Goal: Check status: Check status

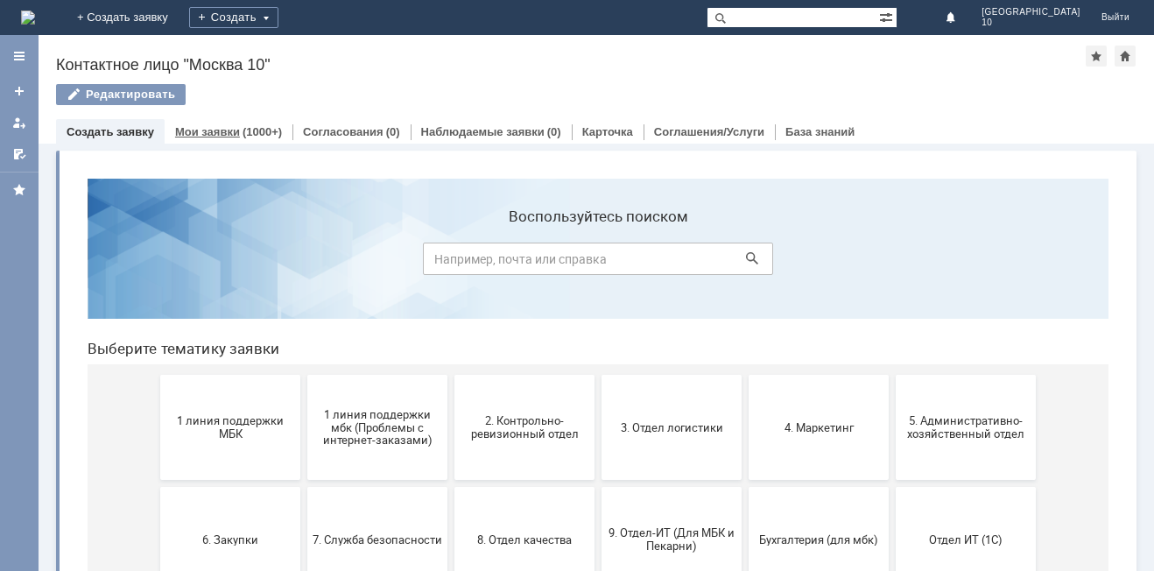
click at [205, 135] on link "Мои заявки" at bounding box center [207, 131] width 65 height 13
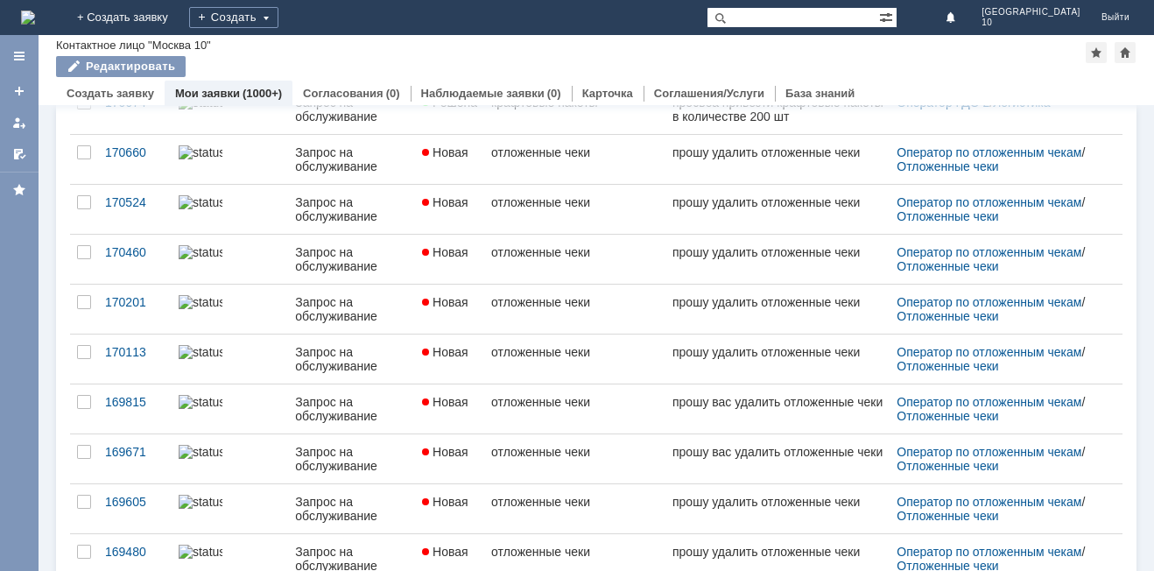
scroll to position [675, 0]
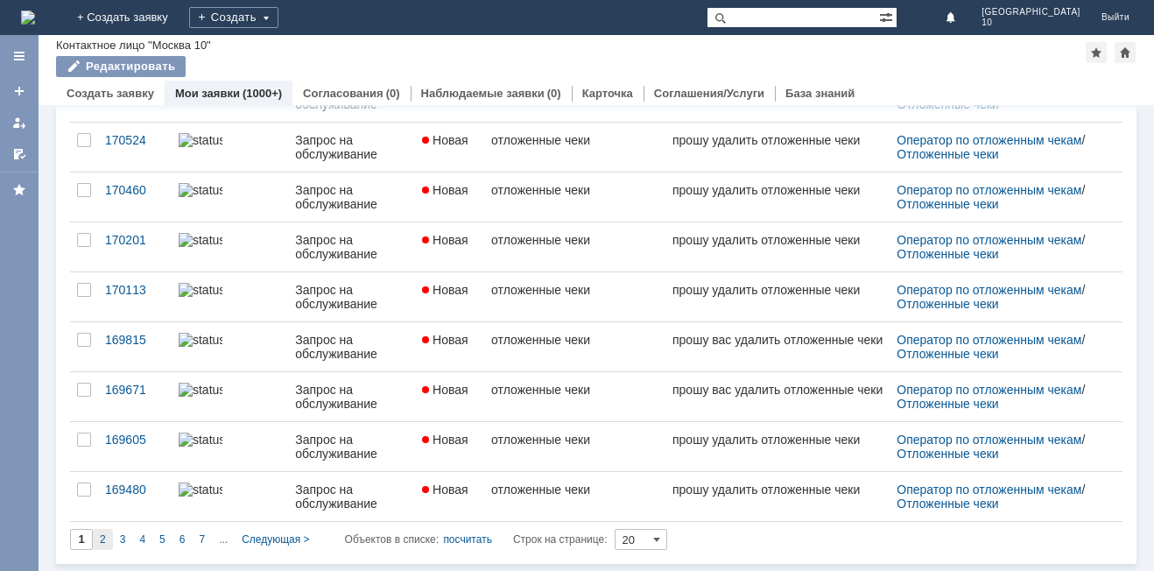
click at [102, 541] on span "2" at bounding box center [103, 539] width 6 height 12
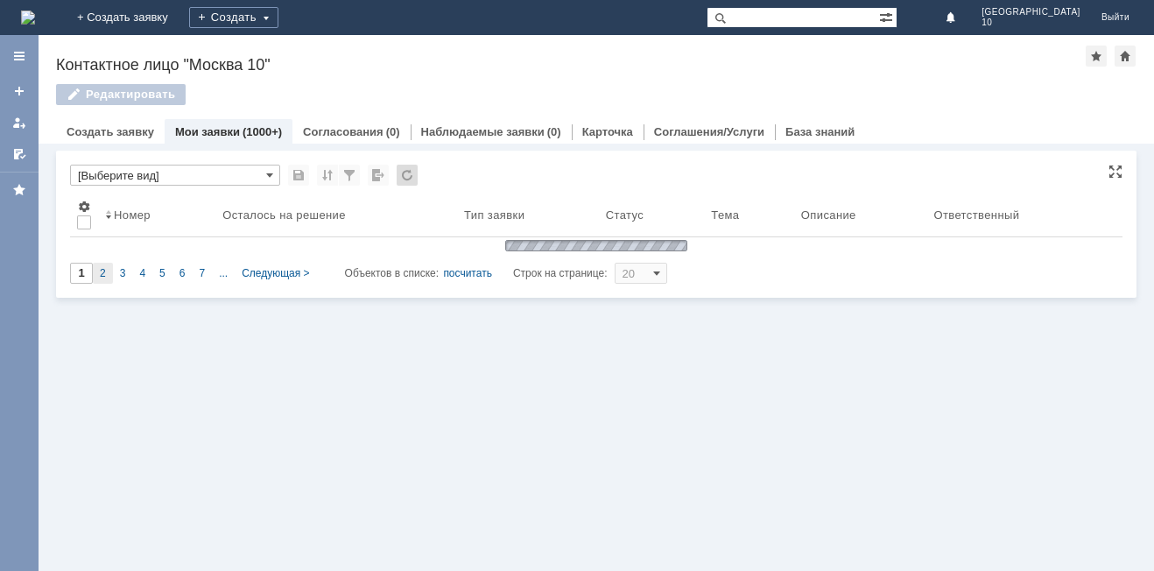
scroll to position [0, 0]
type input "2"
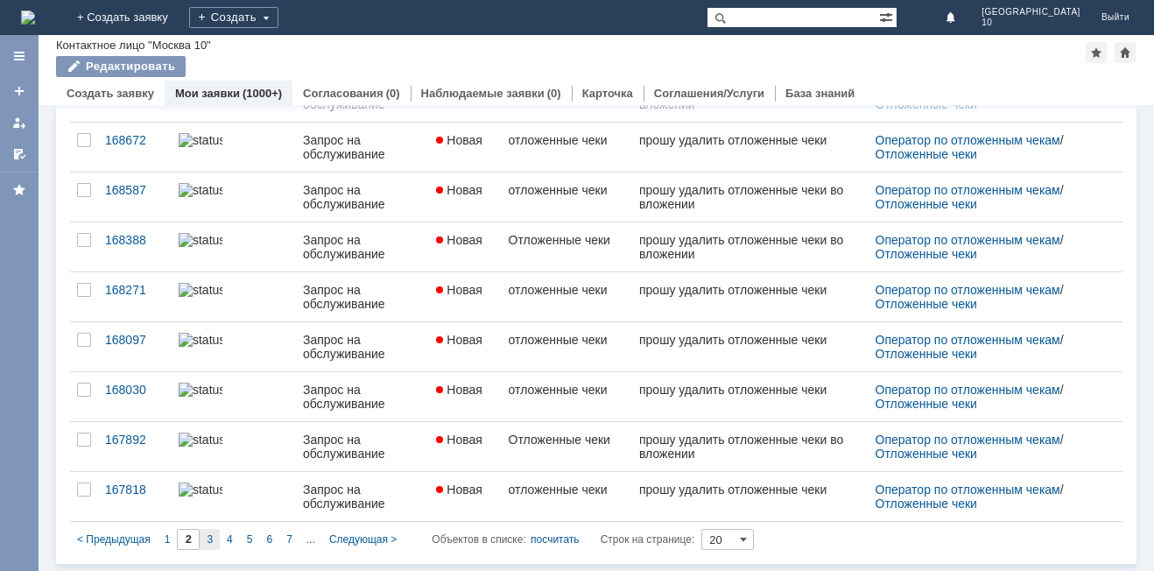
click at [206, 541] on div "3" at bounding box center [210, 539] width 20 height 21
type input "3"
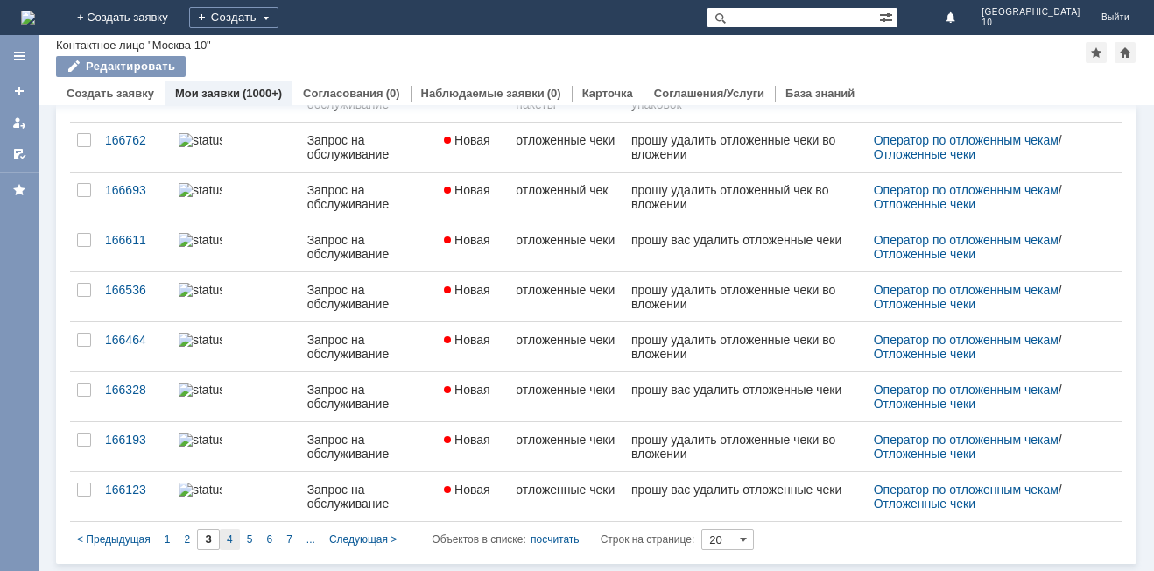
click at [233, 537] on div "4" at bounding box center [230, 539] width 20 height 21
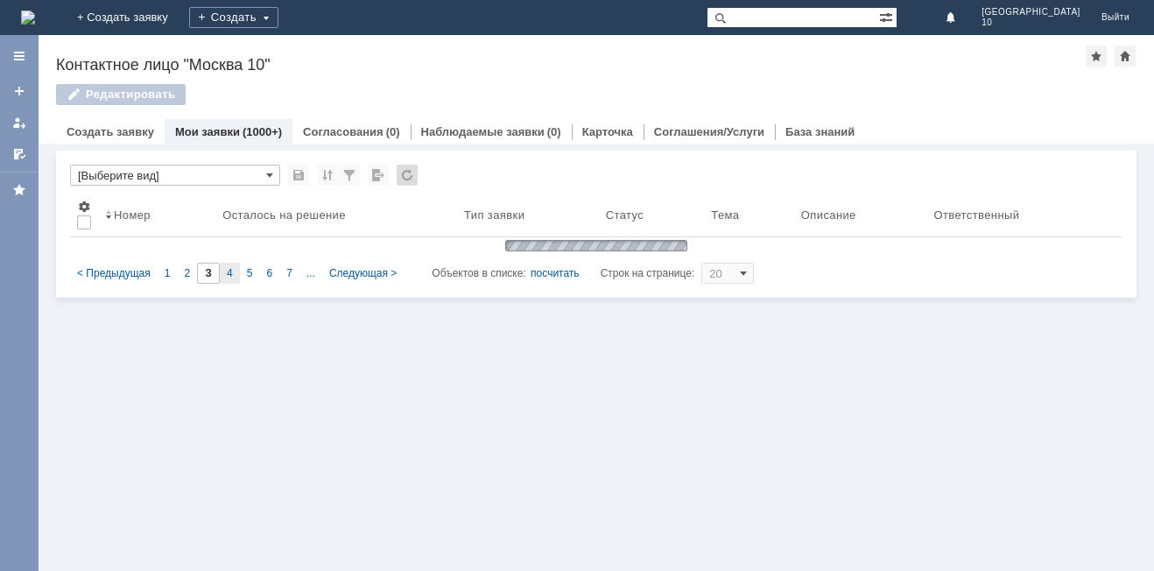
type input "4"
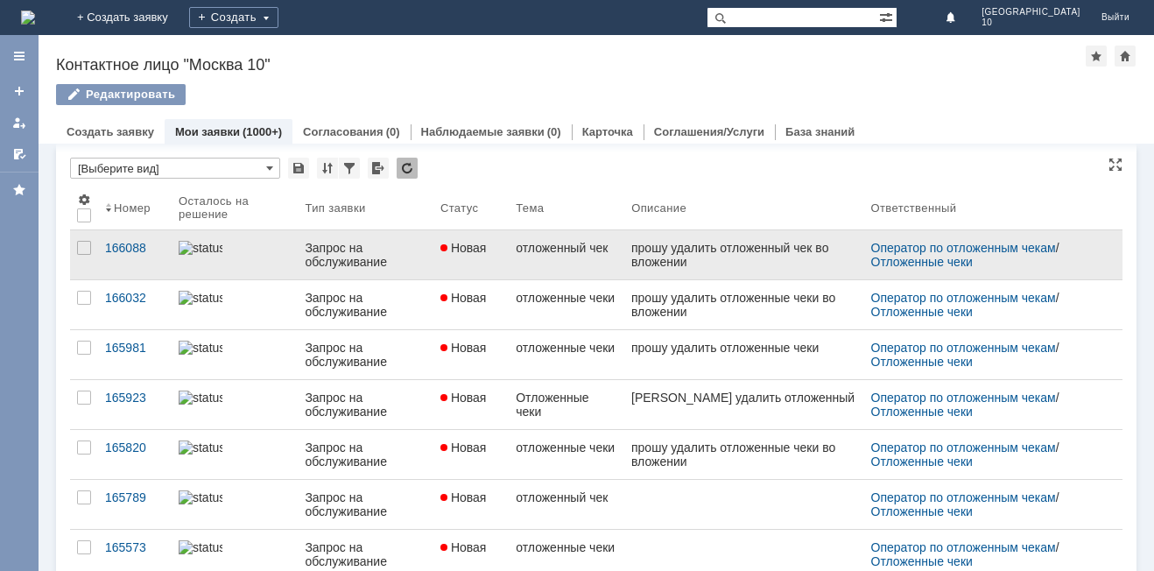
click at [449, 262] on link "Новая" at bounding box center [471, 254] width 75 height 49
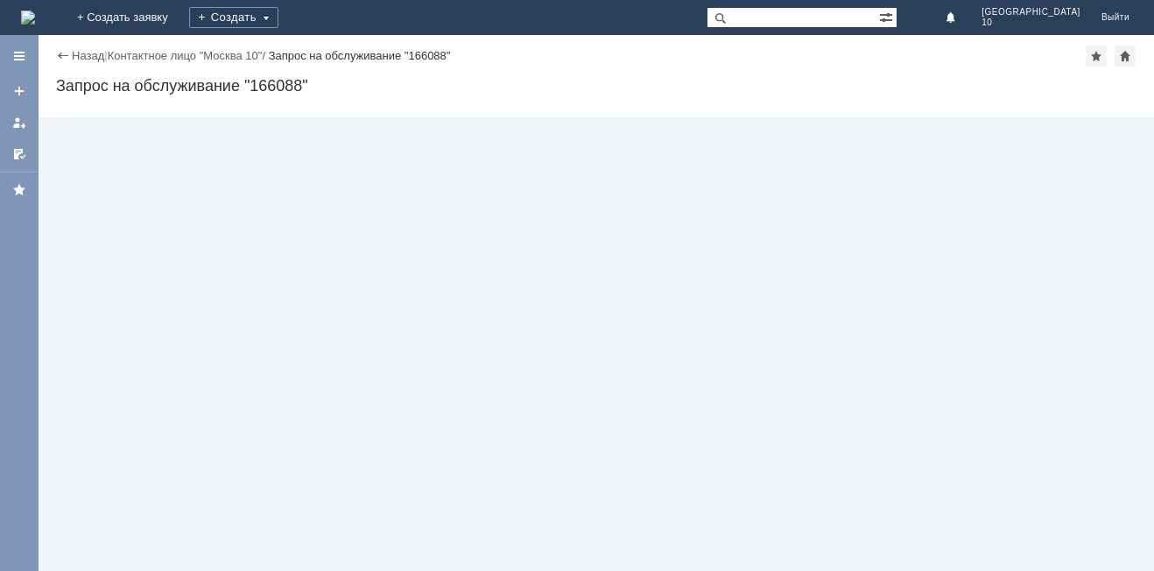
click at [449, 262] on div "Назад | Контактное лицо "Москва 10" / Запрос на обслуживание "166088" Запрос на…" at bounding box center [597, 303] width 1116 height 536
